Goal: Entertainment & Leisure: Consume media (video, audio)

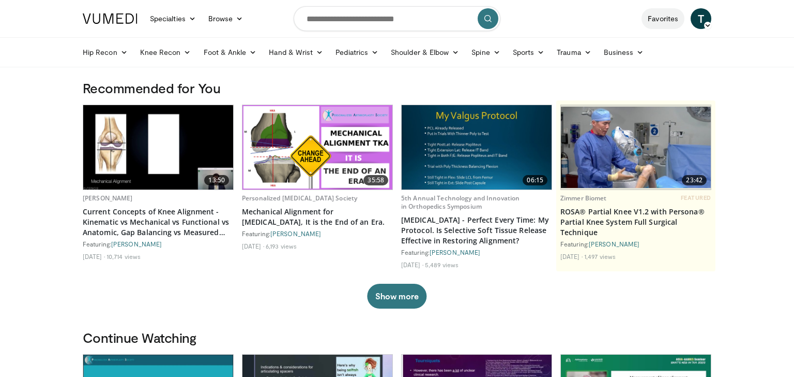
click at [662, 26] on link "Favorites" at bounding box center [663, 18] width 43 height 21
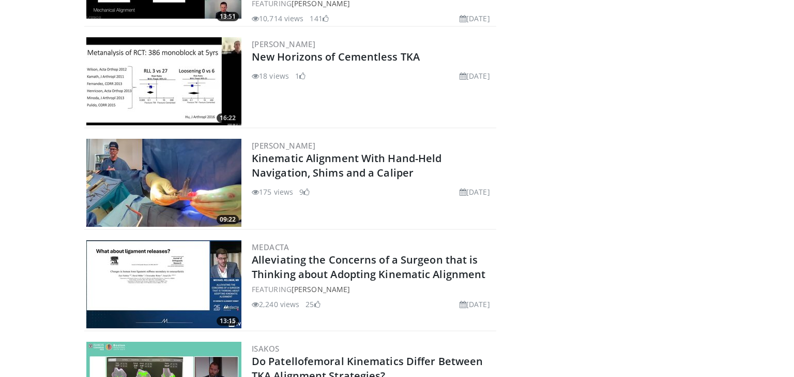
scroll to position [215, 0]
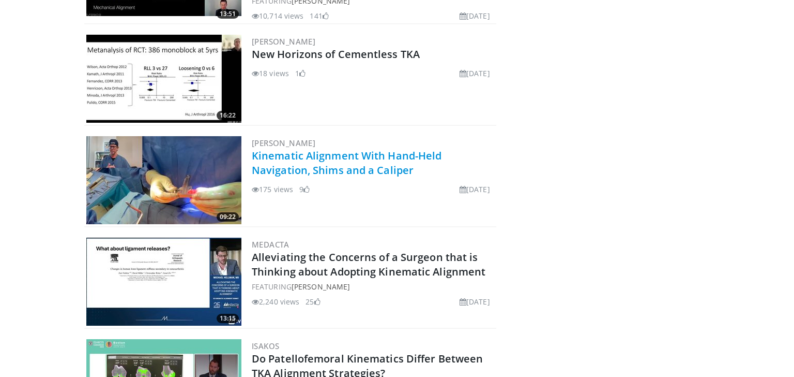
click at [435, 152] on link "Kinematic Alignment With Hand-Held Navigation, Shims and a Caliper" at bounding box center [347, 162] width 190 height 28
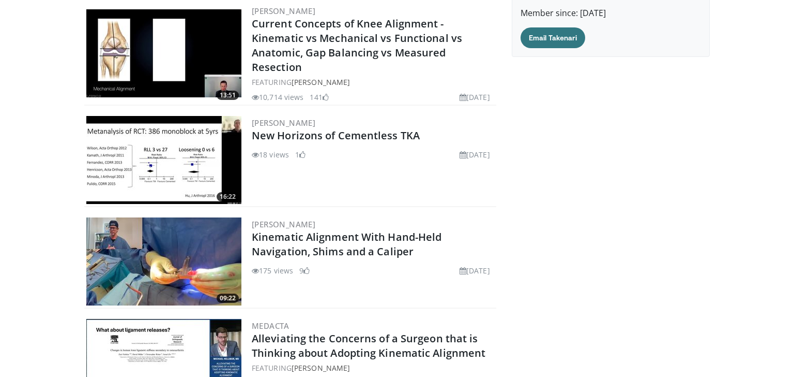
scroll to position [0, 0]
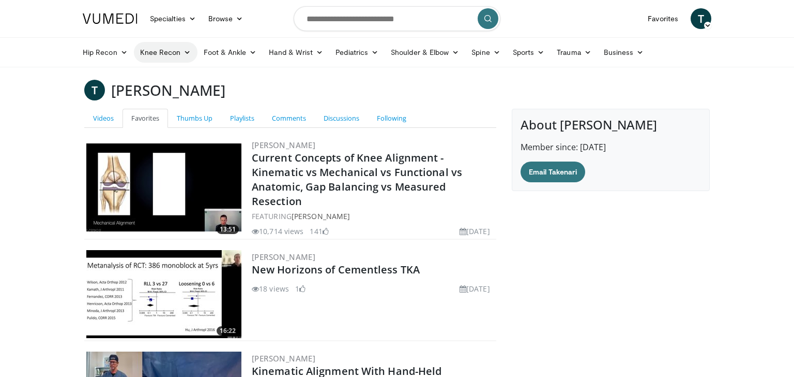
click at [160, 50] on link "Knee Recon" at bounding box center [166, 52] width 64 height 21
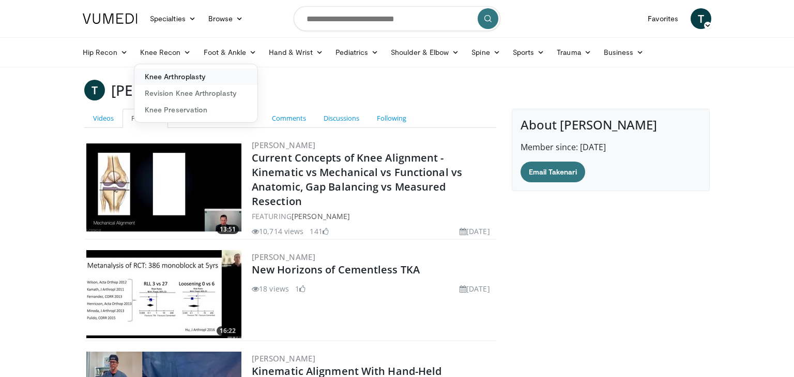
click at [158, 73] on link "Knee Arthroplasty" at bounding box center [195, 76] width 123 height 17
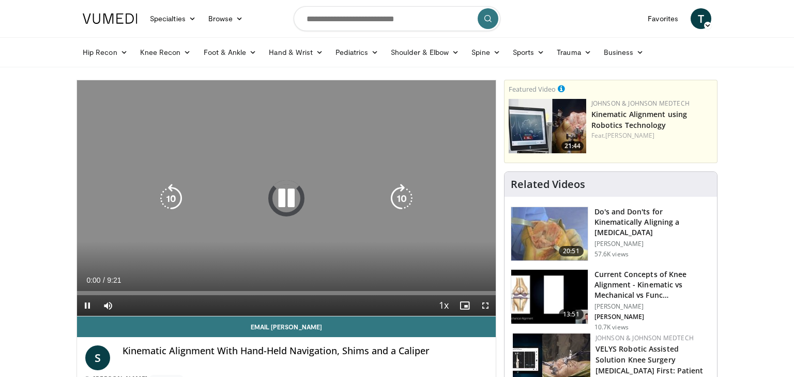
click at [287, 199] on icon "Video Player" at bounding box center [286, 198] width 29 height 29
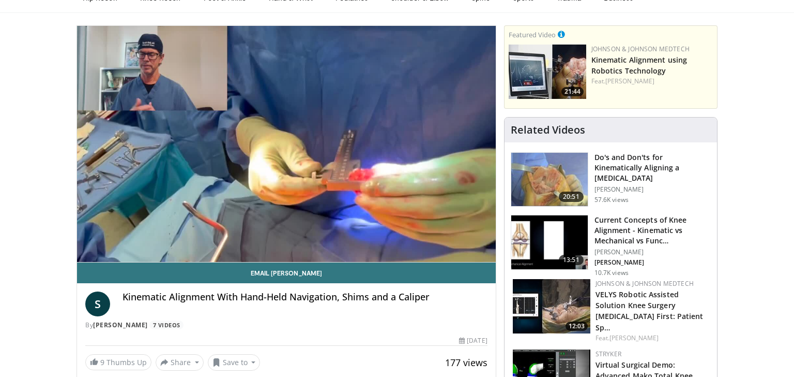
scroll to position [65, 0]
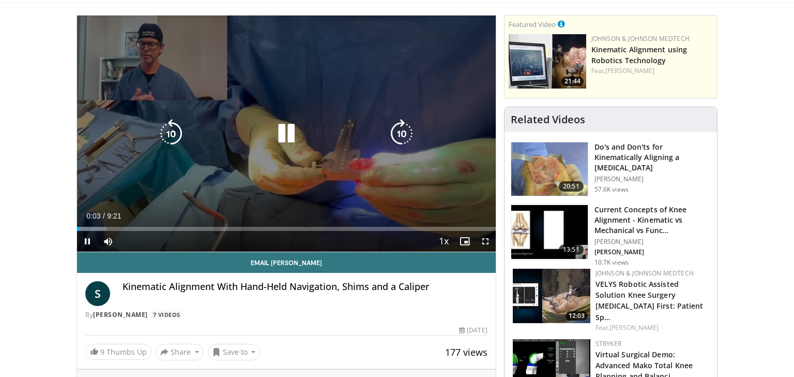
click at [284, 137] on icon "Video Player" at bounding box center [286, 133] width 29 height 29
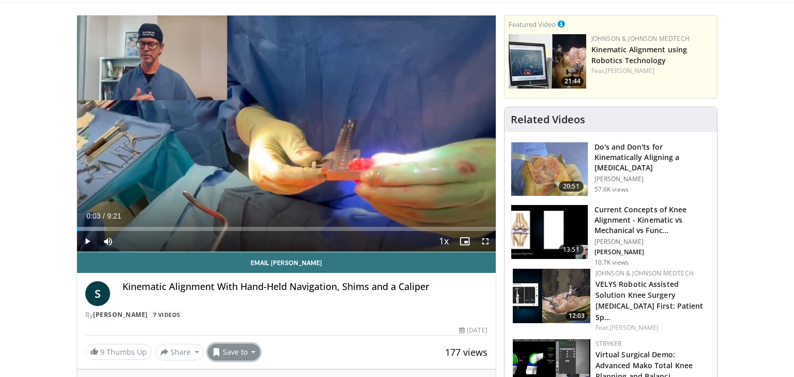
click at [226, 357] on button "Save to" at bounding box center [234, 351] width 53 height 17
click at [257, 305] on span "Remove from Favorites" at bounding box center [266, 304] width 91 height 11
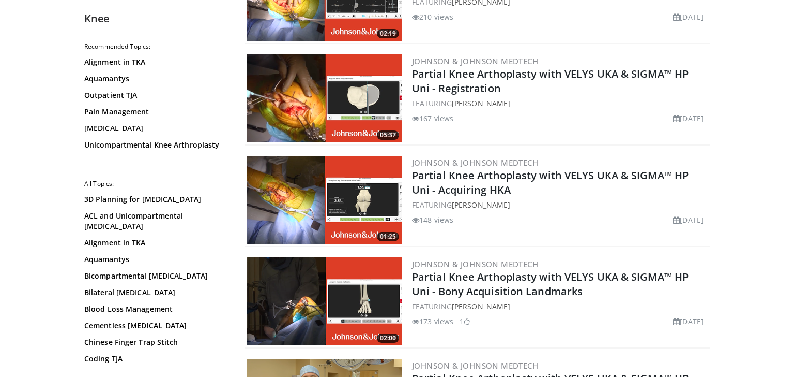
scroll to position [2498, 0]
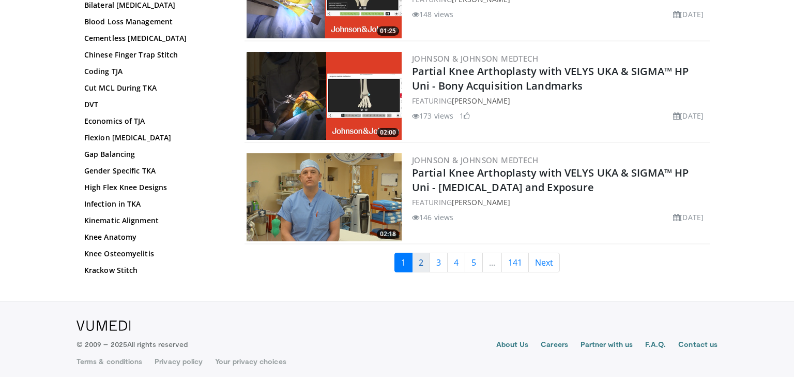
click at [425, 259] on link "2" at bounding box center [421, 262] width 18 height 20
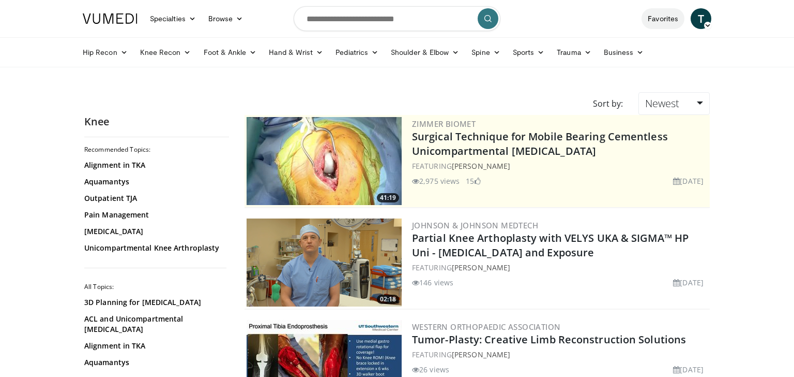
click at [664, 21] on link "Favorites" at bounding box center [663, 18] width 43 height 21
click at [654, 23] on link "Favorites" at bounding box center [663, 18] width 43 height 21
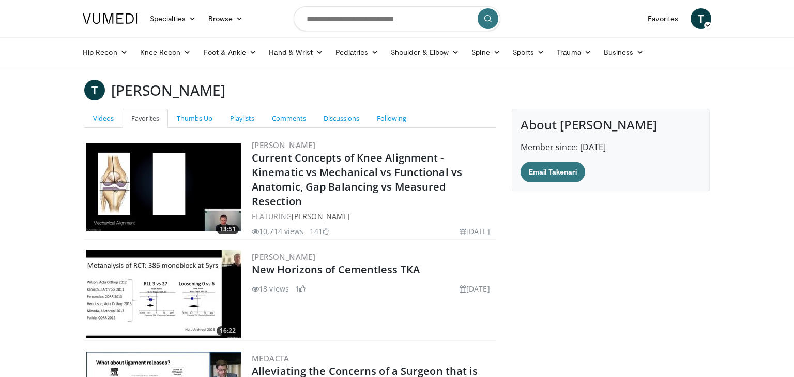
scroll to position [136, 0]
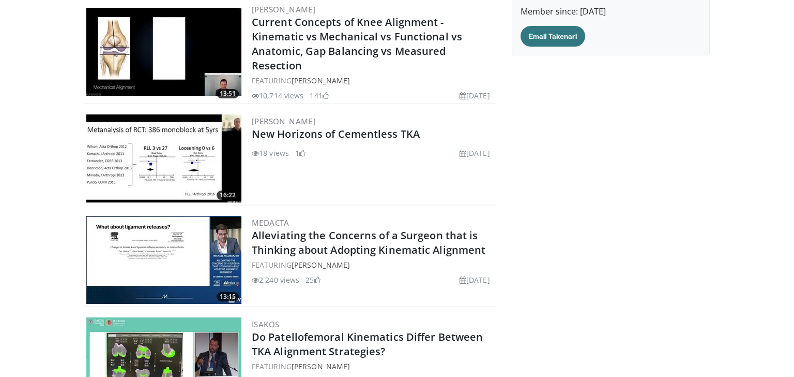
drag, startPoint x: 788, startPoint y: 33, endPoint x: 788, endPoint y: 38, distance: 5.2
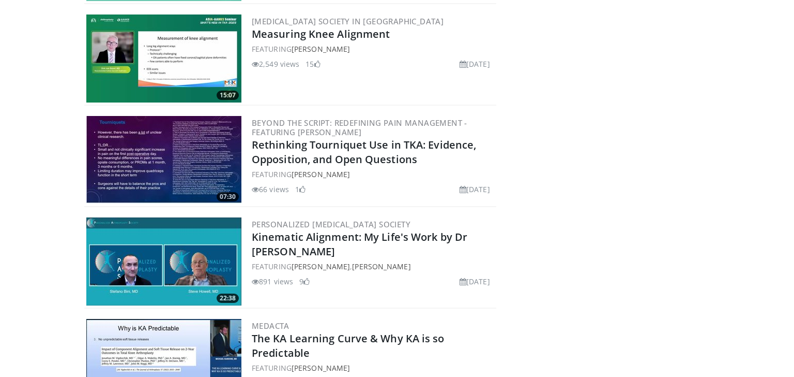
scroll to position [12, 0]
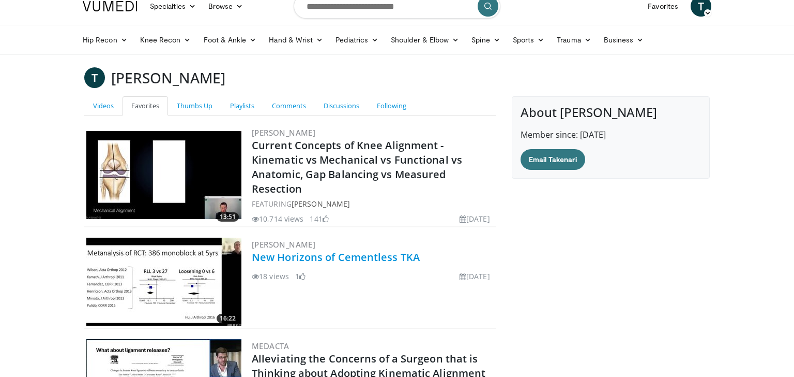
click at [337, 258] on link "New Horizons of Cementless TKA" at bounding box center [336, 257] width 168 height 14
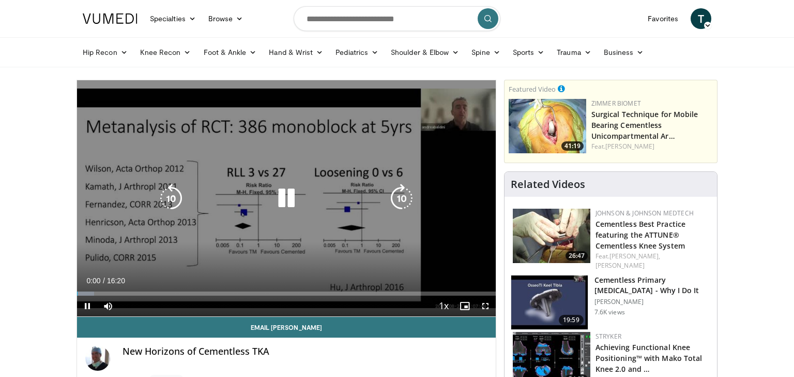
click at [292, 206] on icon "Video Player" at bounding box center [286, 198] width 29 height 29
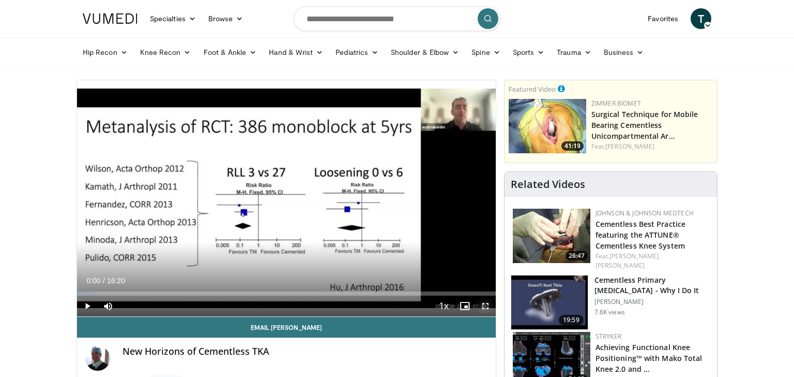
click at [493, 310] on span "Video Player" at bounding box center [485, 305] width 21 height 21
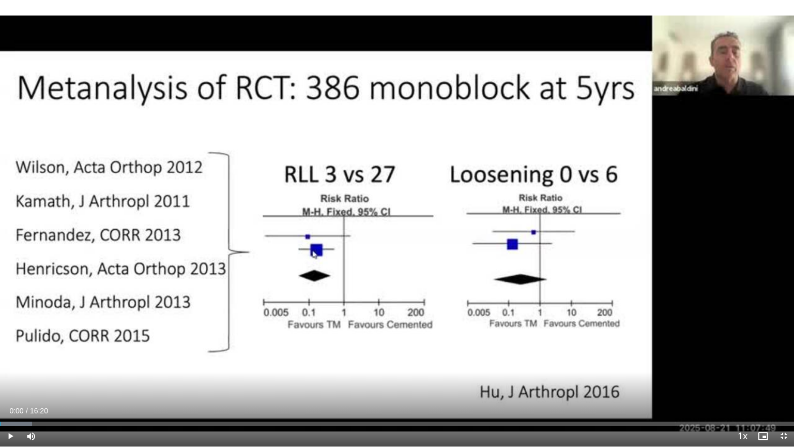
click at [493, 355] on div "10 seconds Tap to unmute" at bounding box center [397, 223] width 794 height 446
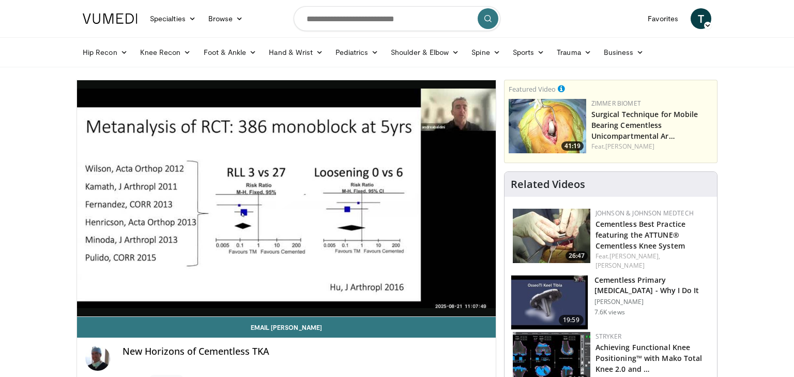
click at [287, 198] on span "Video Player" at bounding box center [287, 198] width 0 height 0
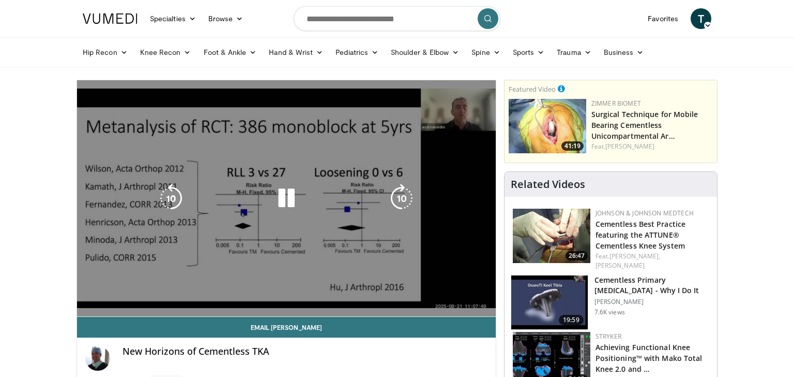
click at [290, 200] on icon "Video Player" at bounding box center [286, 198] width 29 height 29
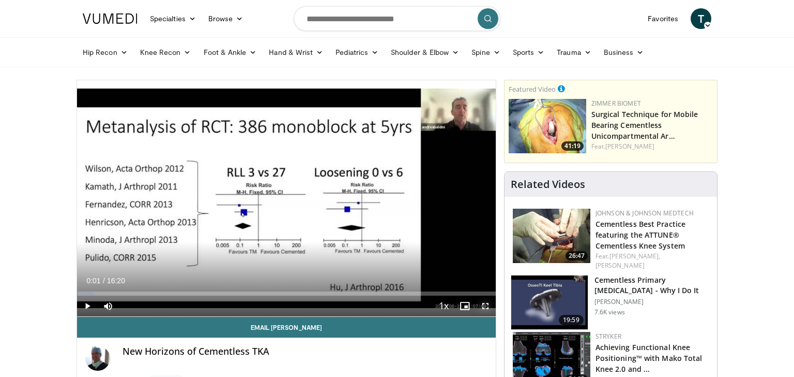
click at [488, 305] on span "Video Player" at bounding box center [485, 305] width 21 height 21
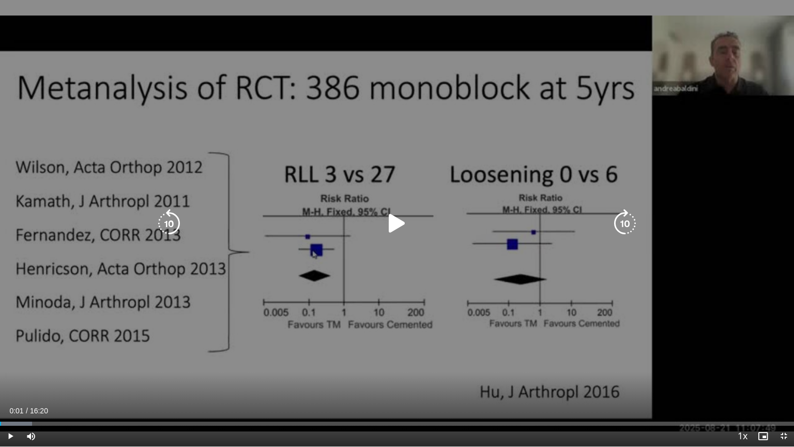
click at [627, 225] on icon "Video Player" at bounding box center [625, 223] width 29 height 29
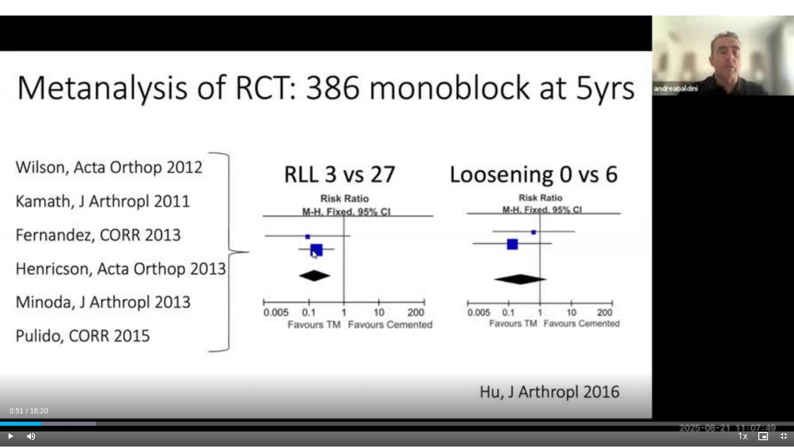
click at [627, 226] on div "50 seconds Tap to unmute" at bounding box center [397, 223] width 794 height 446
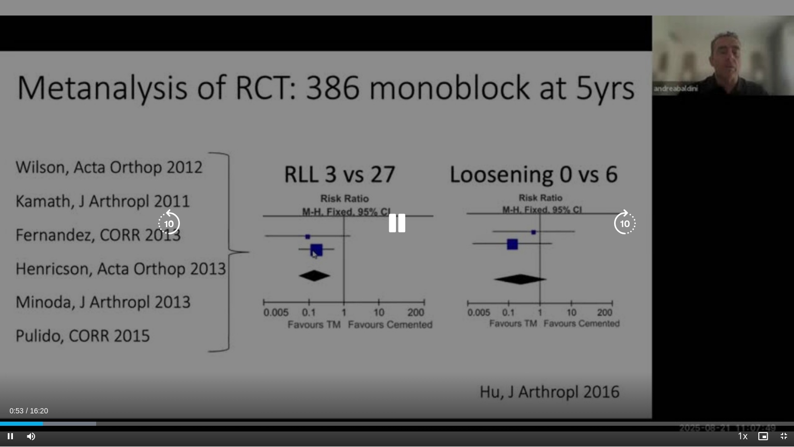
click at [392, 222] on icon "Video Player" at bounding box center [397, 223] width 29 height 29
click at [633, 235] on icon "Video Player" at bounding box center [625, 223] width 29 height 29
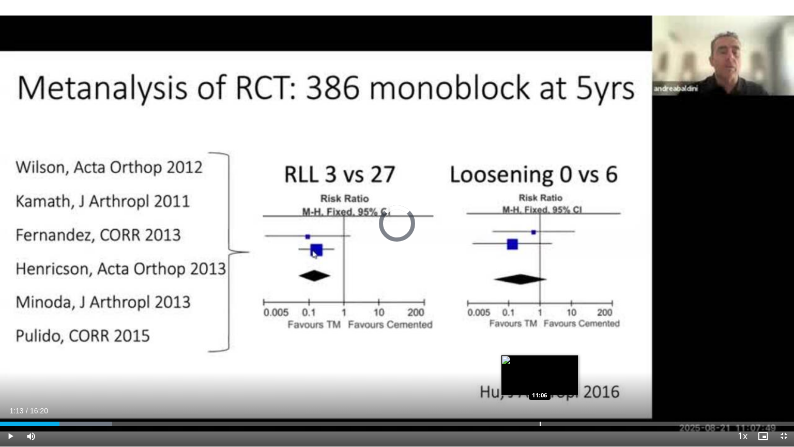
click at [539, 376] on div "Loaded : 14.16% 01:13 11:06" at bounding box center [397, 421] width 794 height 10
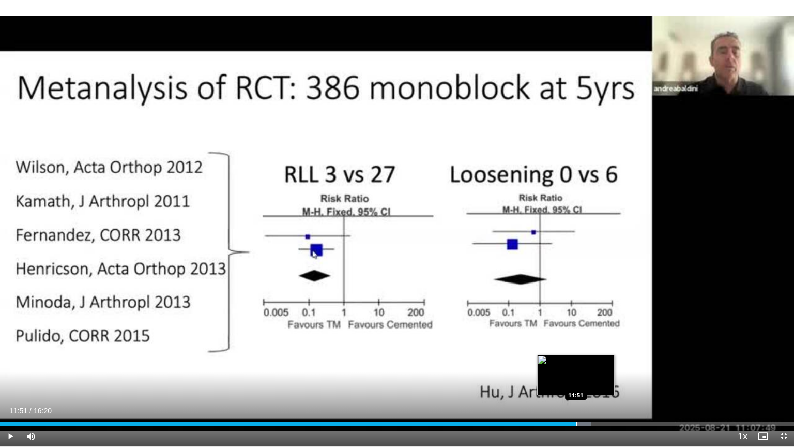
click at [576, 376] on div "Loaded : 74.42% 11:51 11:51" at bounding box center [397, 421] width 794 height 10
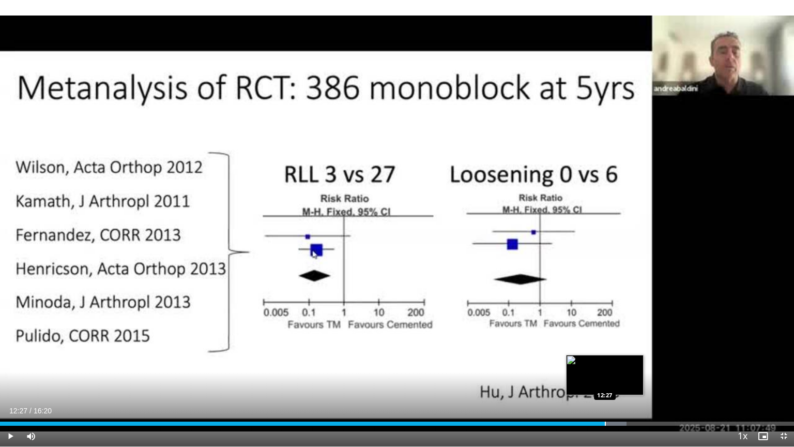
click at [605, 376] on div "Progress Bar" at bounding box center [605, 424] width 1 height 4
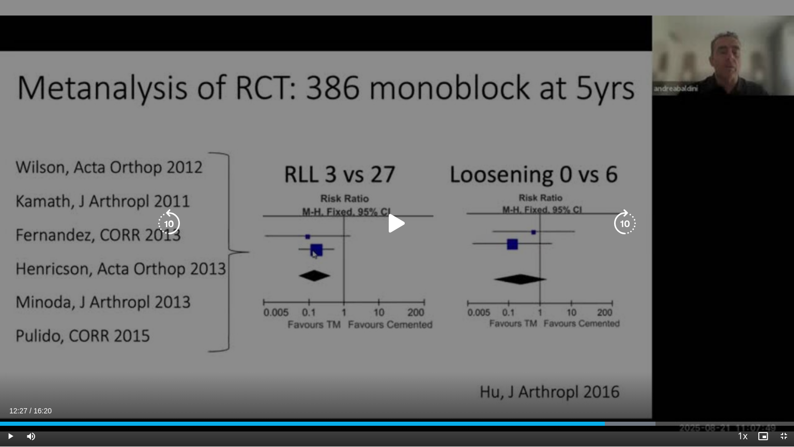
click at [624, 229] on icon "Video Player" at bounding box center [625, 223] width 29 height 29
click at [627, 221] on icon "Video Player" at bounding box center [625, 223] width 29 height 29
click at [627, 220] on icon "Video Player" at bounding box center [625, 223] width 29 height 29
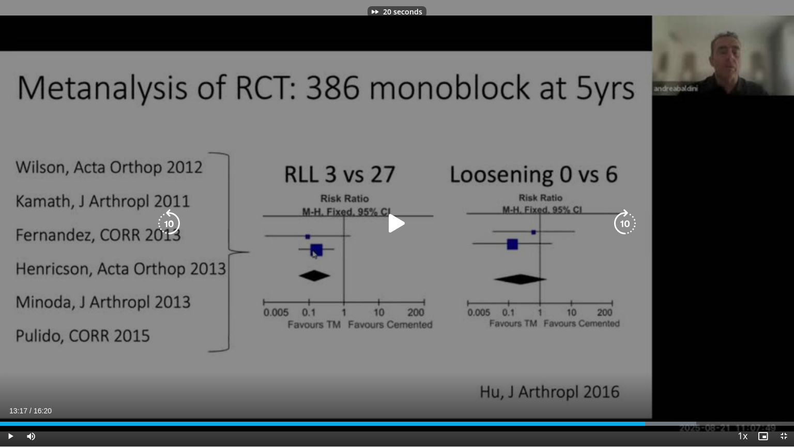
click at [627, 221] on icon "Video Player" at bounding box center [625, 223] width 29 height 29
click at [627, 220] on icon "Video Player" at bounding box center [625, 223] width 29 height 29
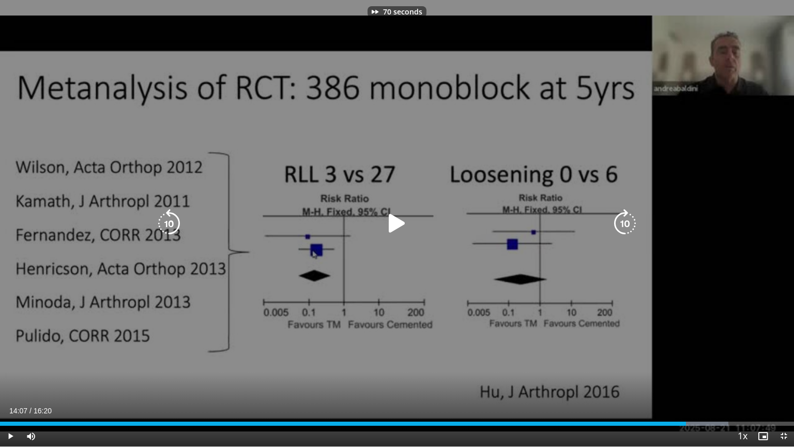
click at [627, 220] on icon "Video Player" at bounding box center [625, 223] width 29 height 29
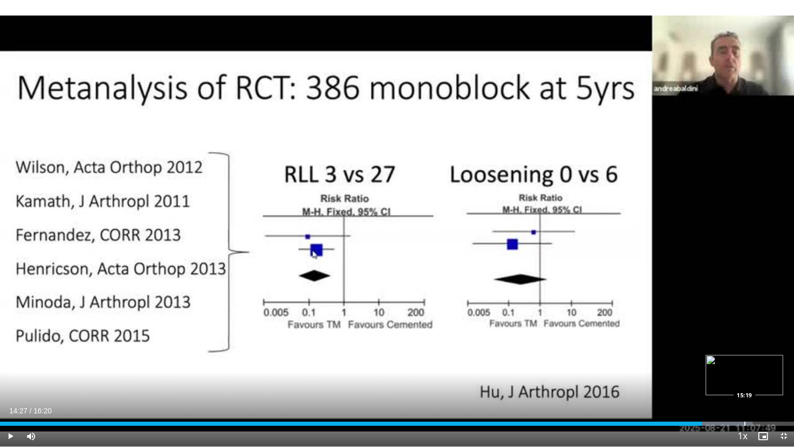
click at [744, 376] on div "Loaded : 94.81% 14:27 15:19" at bounding box center [397, 421] width 794 height 10
